Goal: Transaction & Acquisition: Purchase product/service

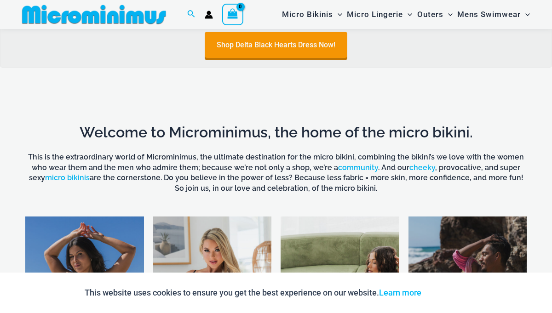
scroll to position [492, 0]
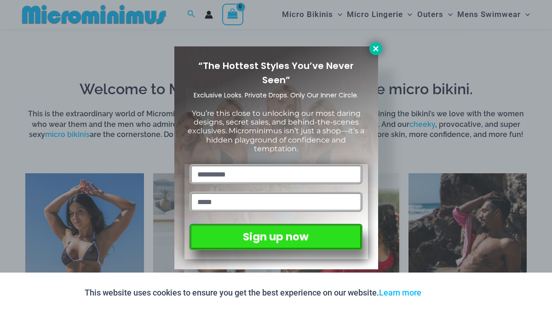
click at [378, 50] on icon at bounding box center [376, 49] width 8 height 8
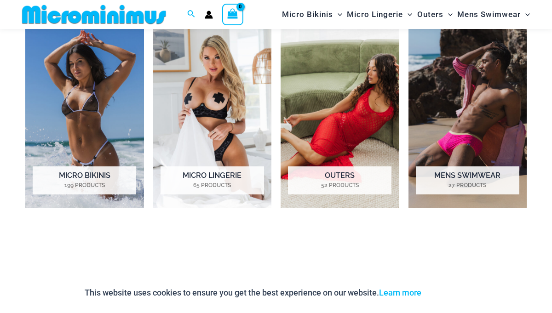
scroll to position [642, 0]
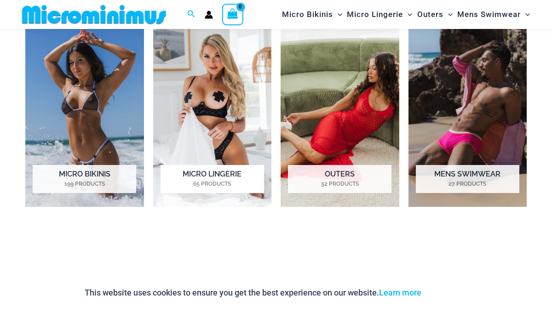
click at [202, 126] on img "Visit product category Micro Lingerie" at bounding box center [212, 115] width 119 height 184
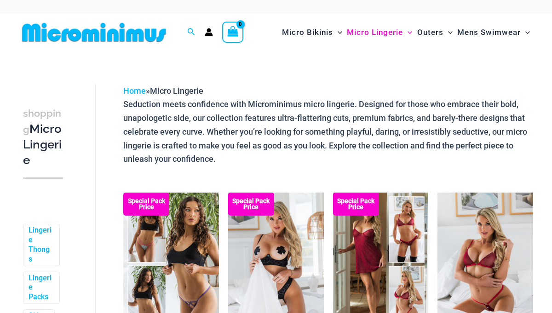
scroll to position [98, 0]
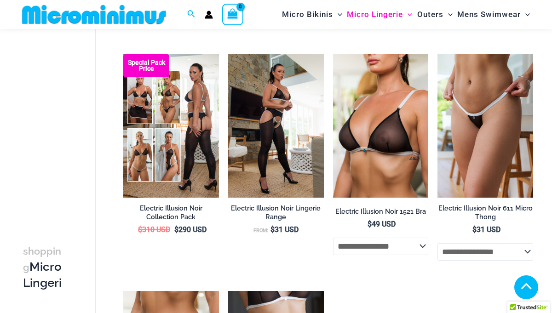
scroll to position [1293, 0]
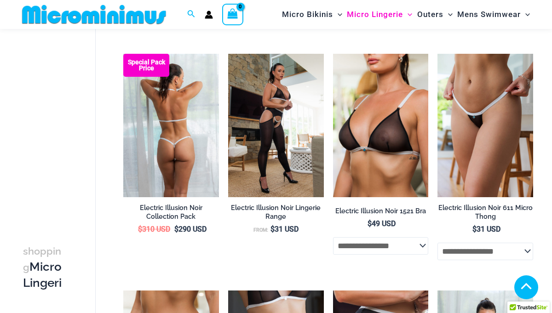
click at [193, 144] on img at bounding box center [171, 125] width 96 height 143
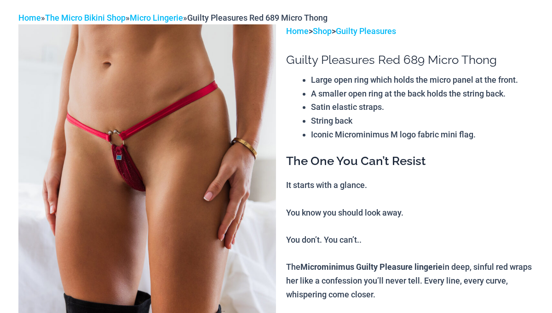
scroll to position [68, 0]
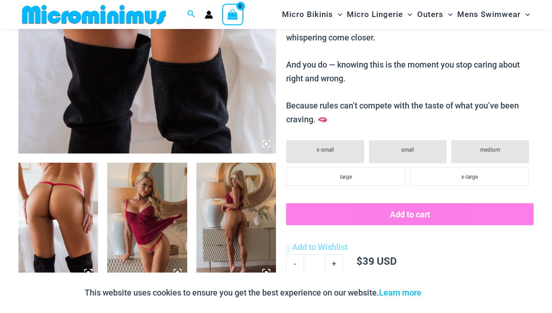
scroll to position [323, 0]
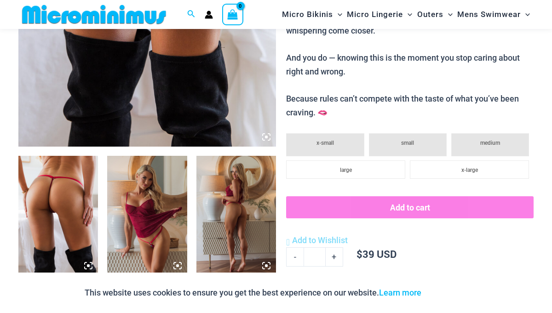
click at [177, 267] on icon at bounding box center [177, 265] width 3 height 3
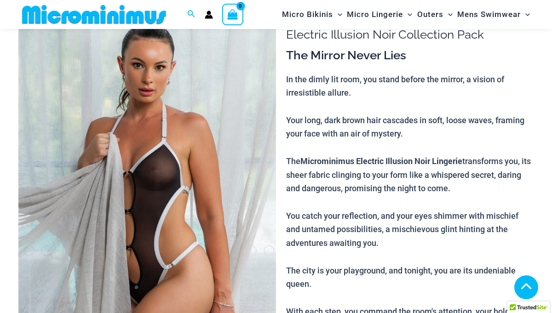
scroll to position [166, 0]
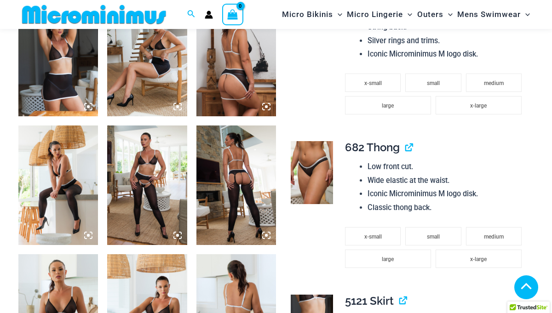
click at [243, 220] on img at bounding box center [236, 186] width 80 height 120
